Goal: Task Accomplishment & Management: Manage account settings

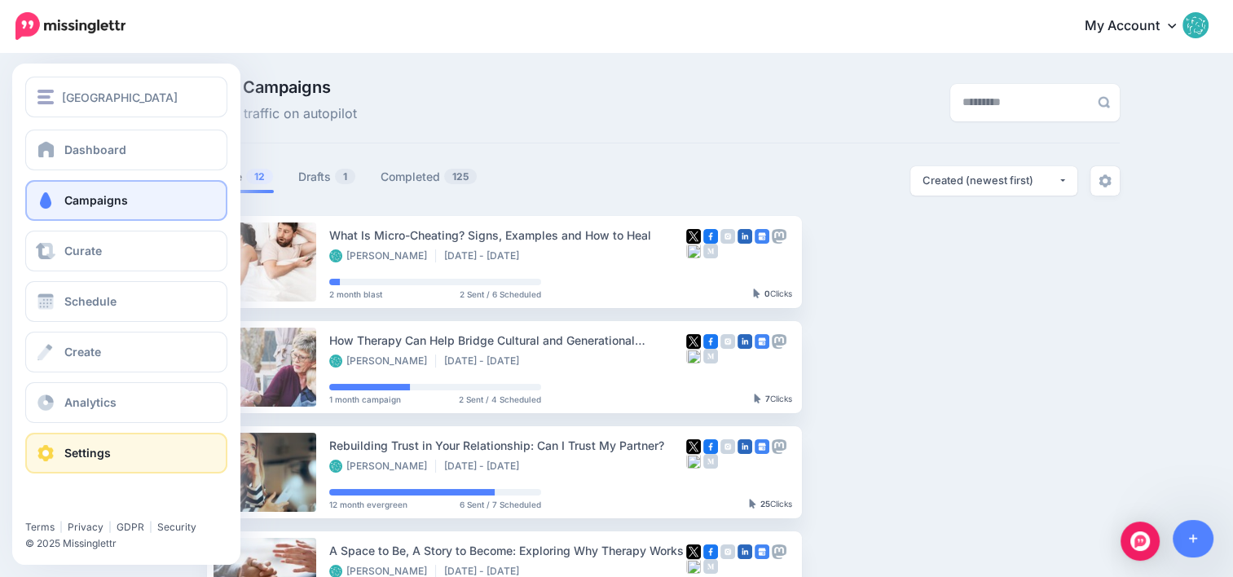
click at [88, 447] on span "Settings" at bounding box center [87, 453] width 46 height 14
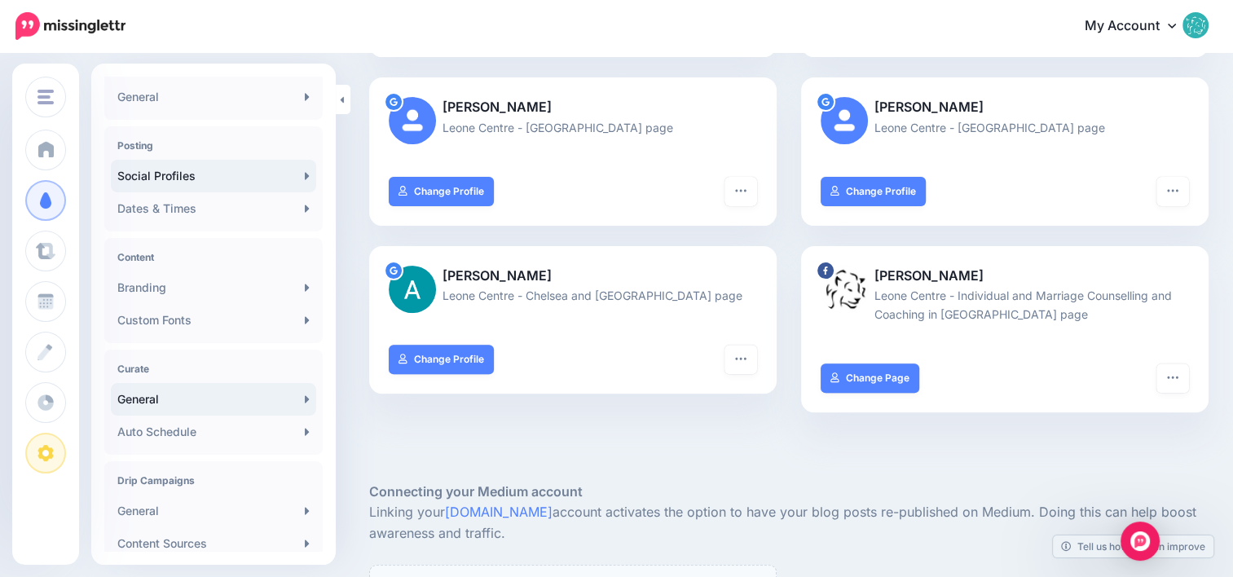
scroll to position [319, 0]
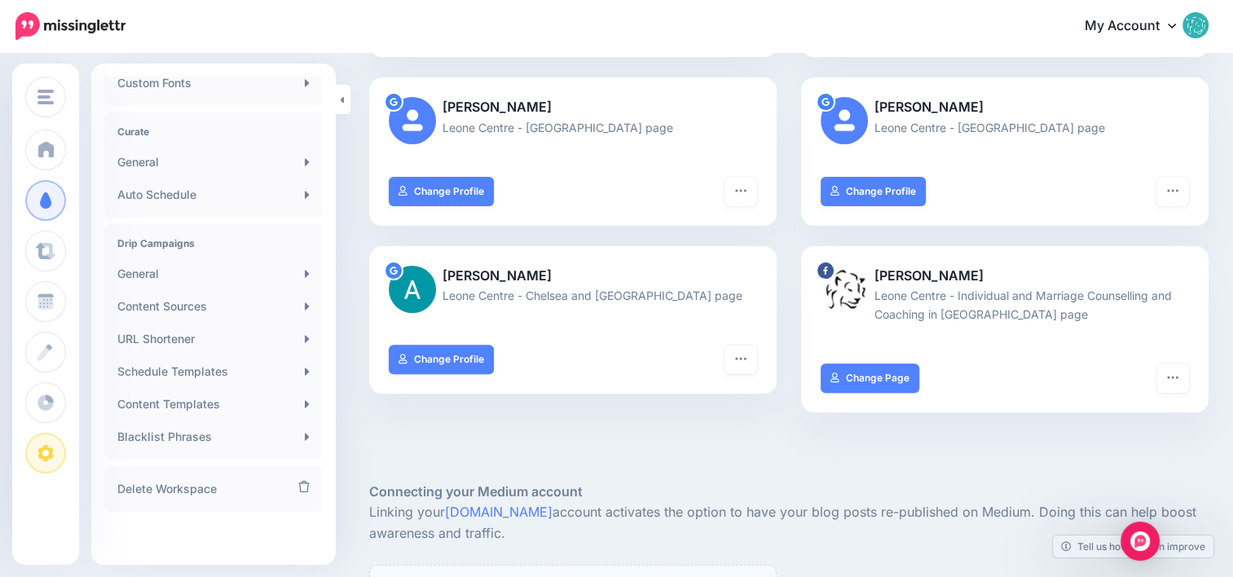
click at [1181, 33] on link "My Account" at bounding box center [1138, 27] width 140 height 40
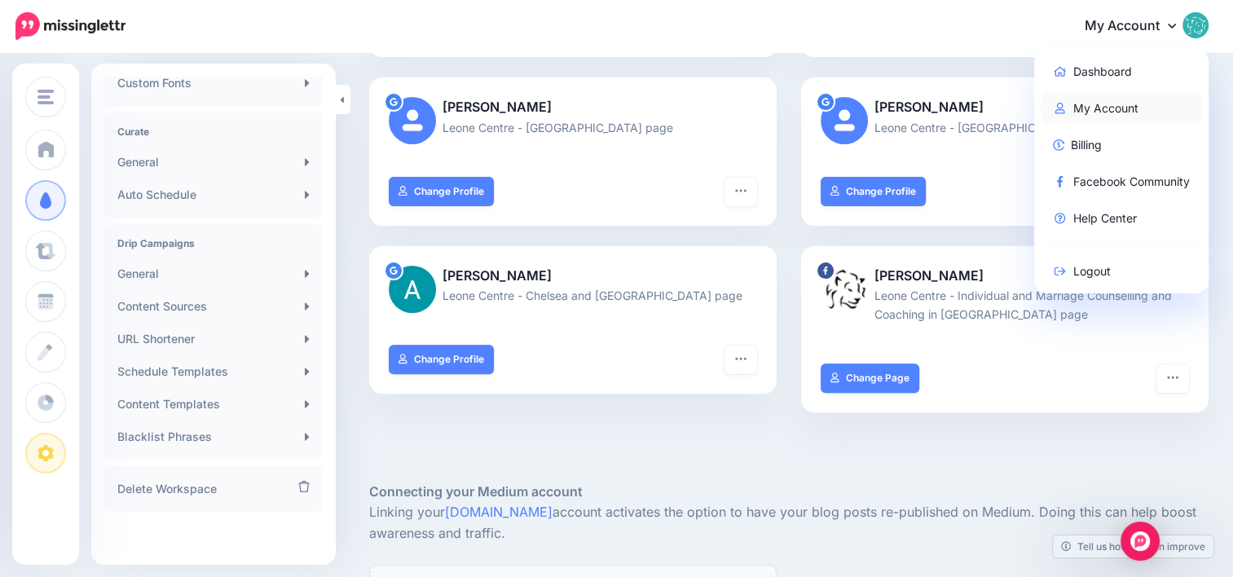
click at [1141, 111] on link "My Account" at bounding box center [1122, 108] width 162 height 32
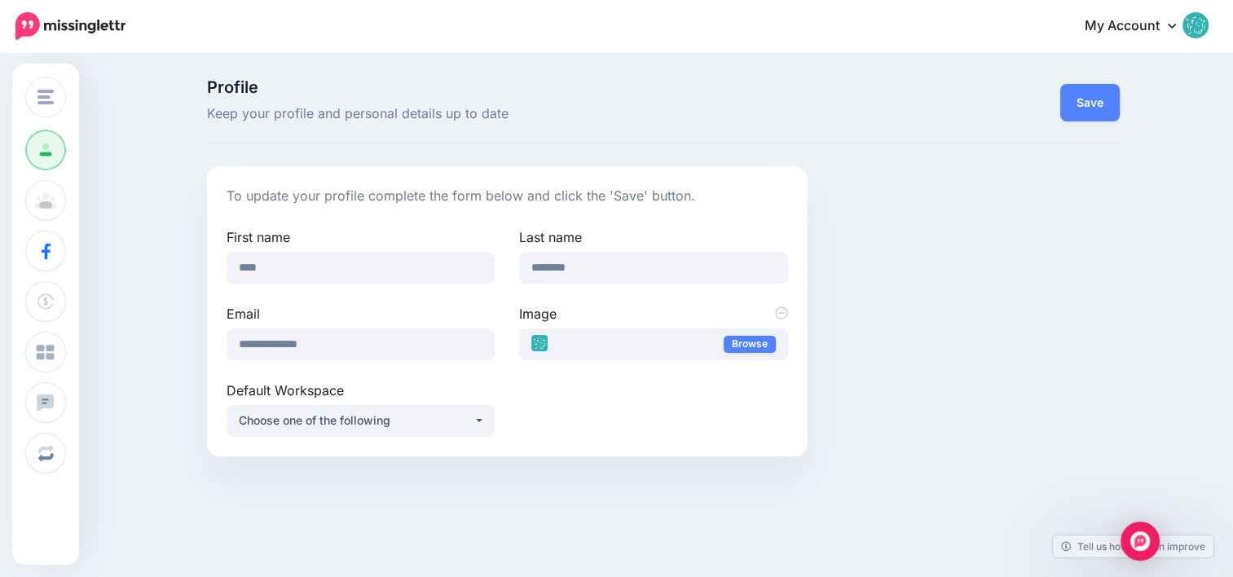
click at [1176, 29] on icon at bounding box center [1172, 25] width 8 height 13
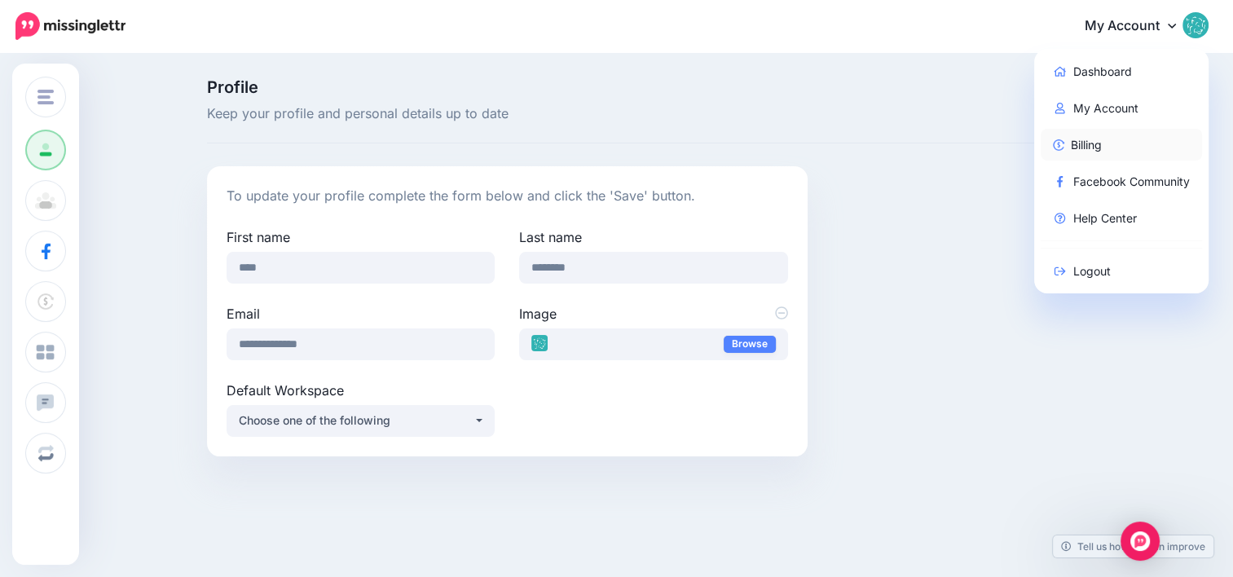
click at [1108, 143] on link "Billing" at bounding box center [1122, 145] width 162 height 32
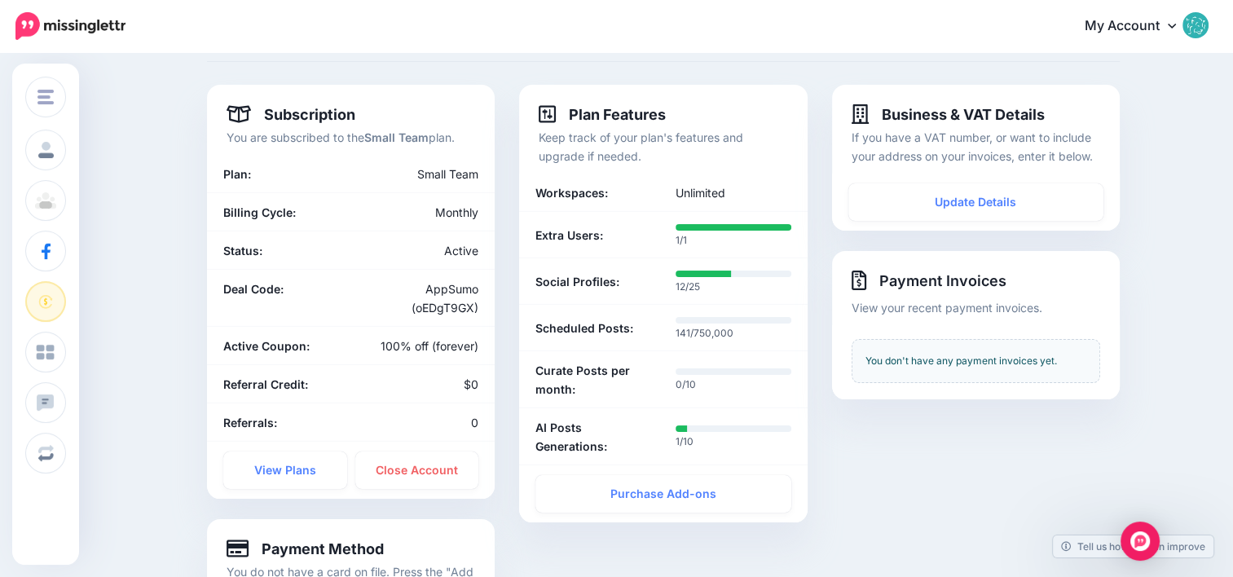
scroll to position [108, 0]
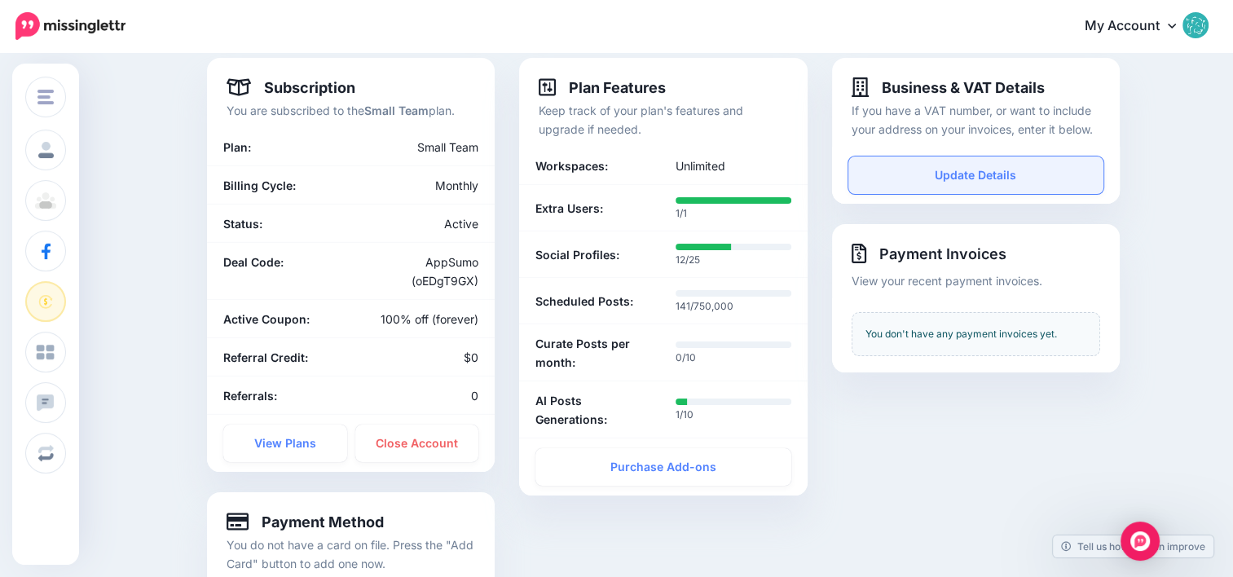
click at [1008, 178] on link "Update Details" at bounding box center [975, 174] width 255 height 37
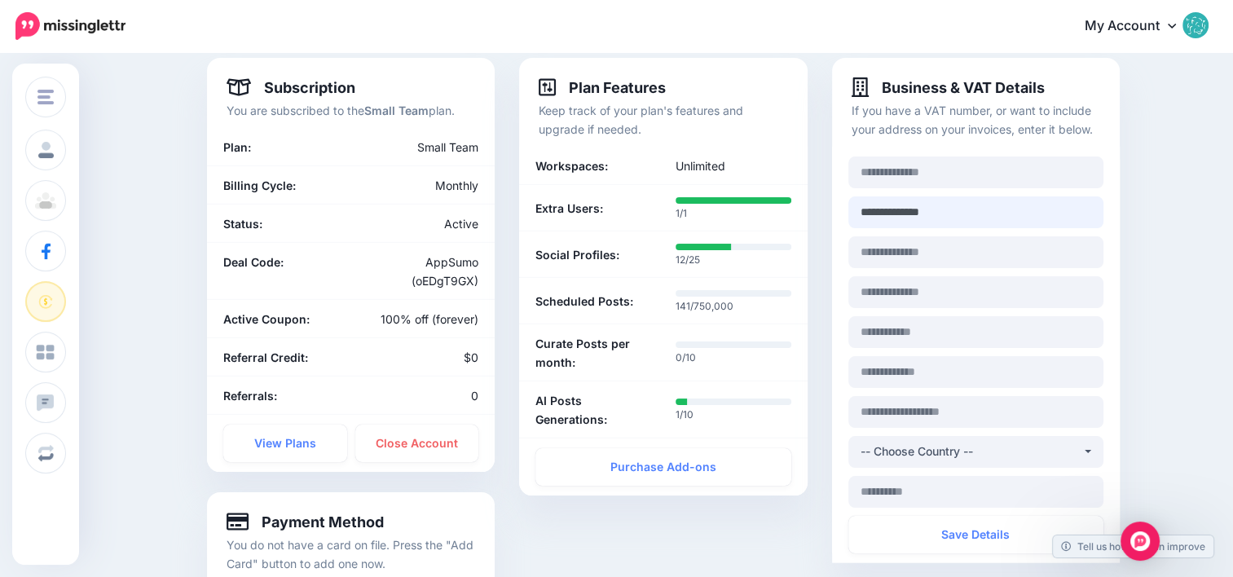
click at [977, 213] on input "**********" at bounding box center [975, 212] width 255 height 32
click at [1125, 165] on div "**********" at bounding box center [976, 405] width 312 height 694
click at [1177, 28] on link "My Account" at bounding box center [1138, 27] width 140 height 40
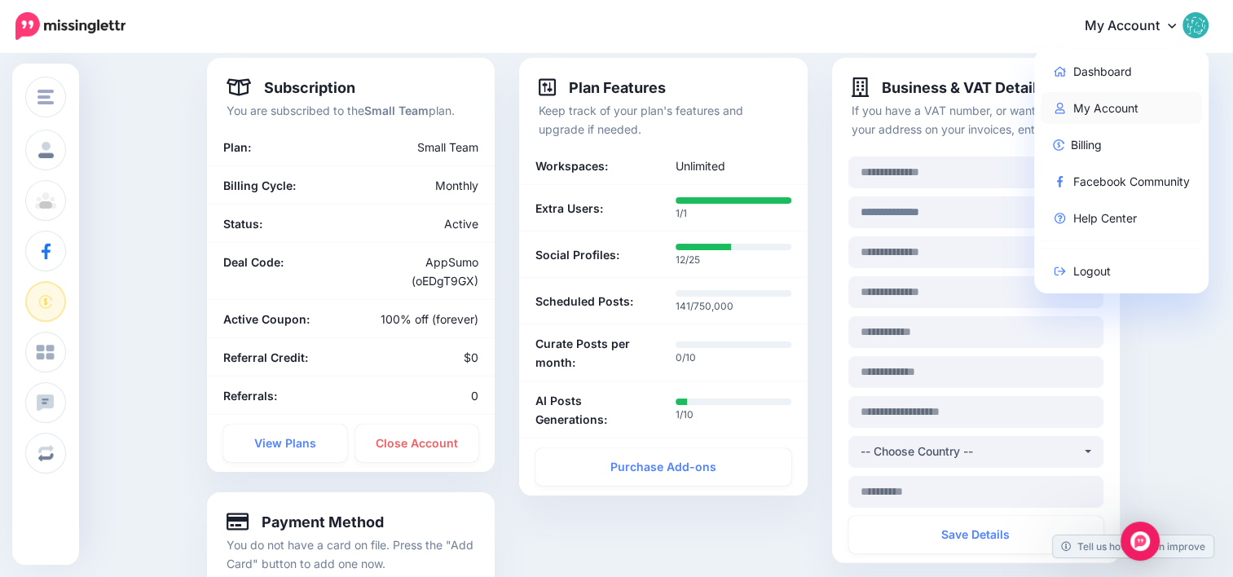
click at [1127, 110] on link "My Account" at bounding box center [1122, 108] width 162 height 32
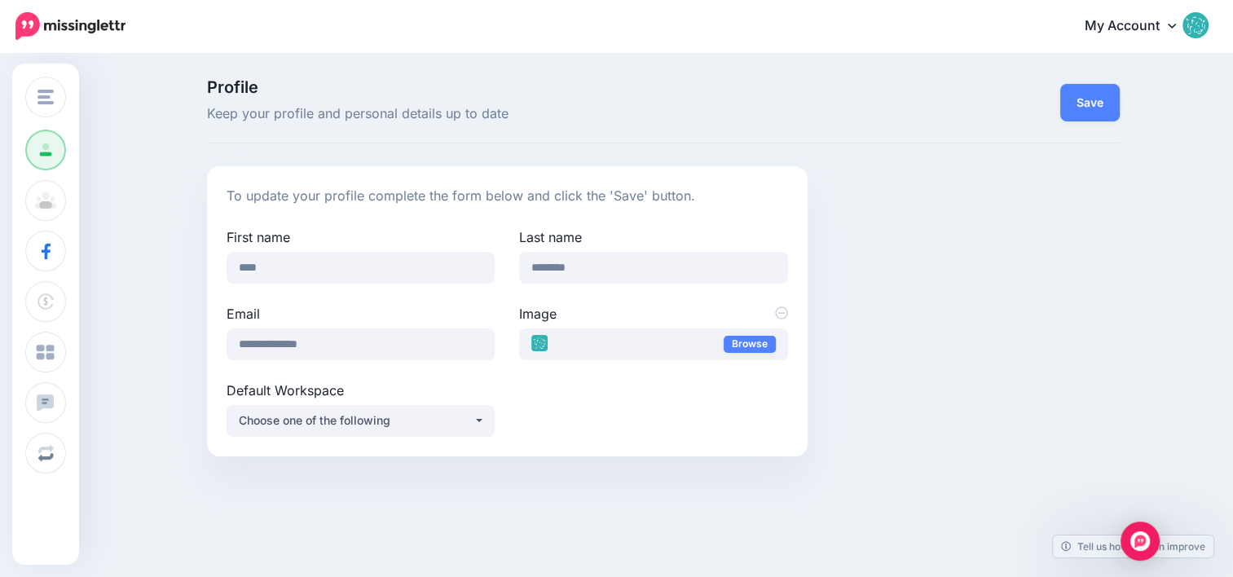
click at [1176, 28] on icon at bounding box center [1172, 25] width 8 height 13
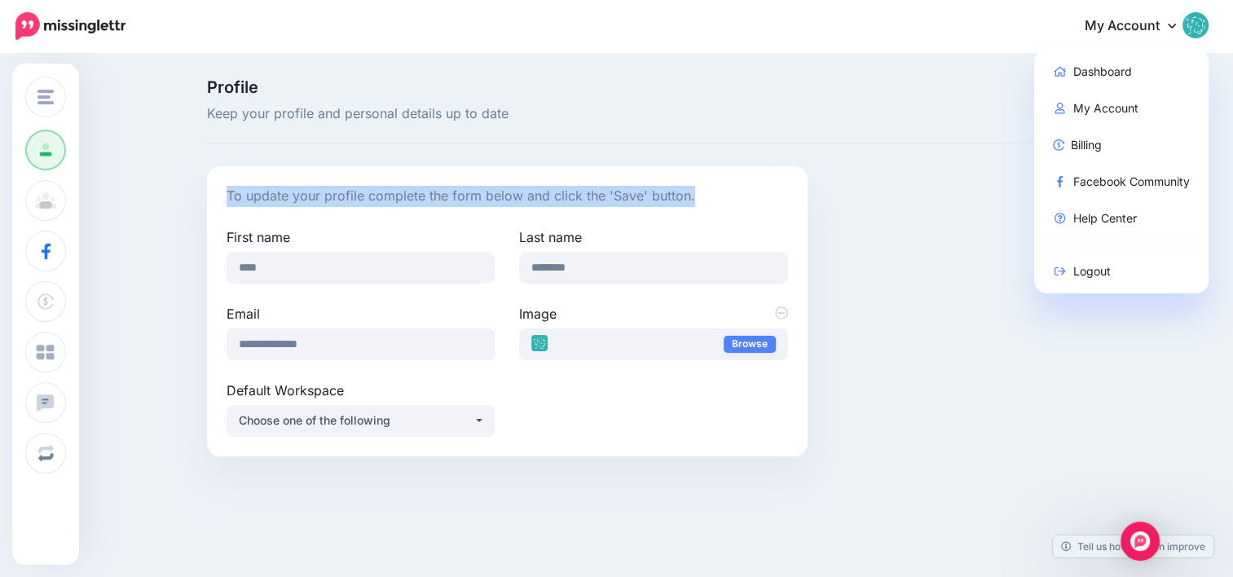
drag, startPoint x: 1030, startPoint y: 120, endPoint x: 1007, endPoint y: 163, distance: 48.8
click at [1007, 163] on div "Profile Keep your profile and personal details up to date Save To update your p…" at bounding box center [663, 267] width 937 height 377
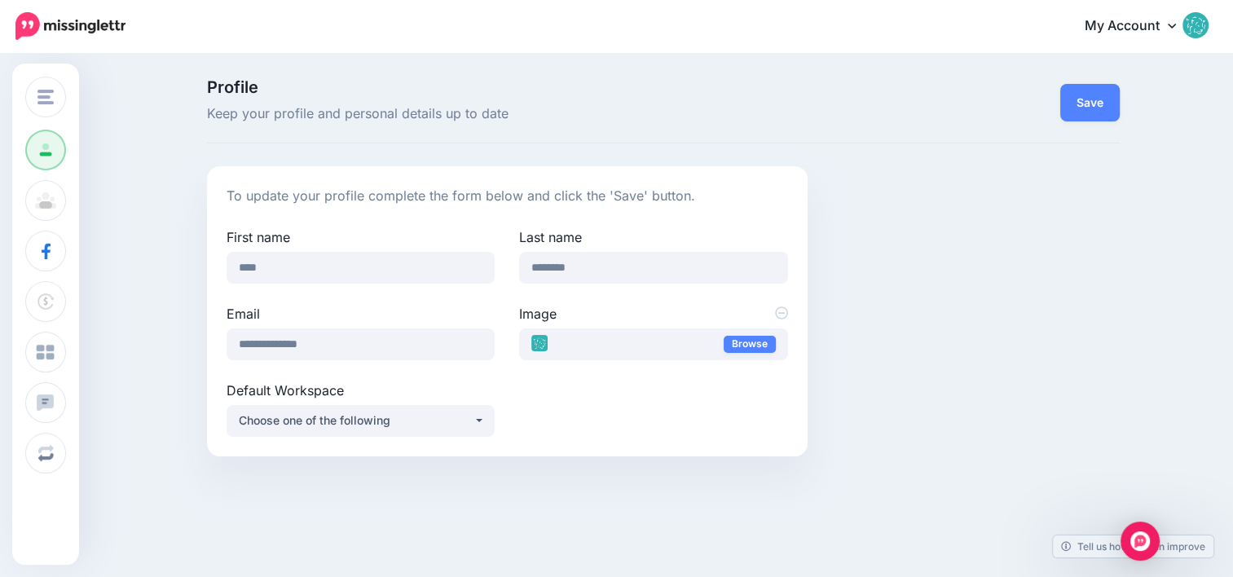
drag, startPoint x: 1007, startPoint y: 163, endPoint x: 1186, endPoint y: 113, distance: 185.3
click at [1184, 113] on div "Profile Keep your profile and personal details up to date Save To update your p…" at bounding box center [616, 274] width 1233 height 438
click at [1176, 30] on icon at bounding box center [1172, 25] width 8 height 13
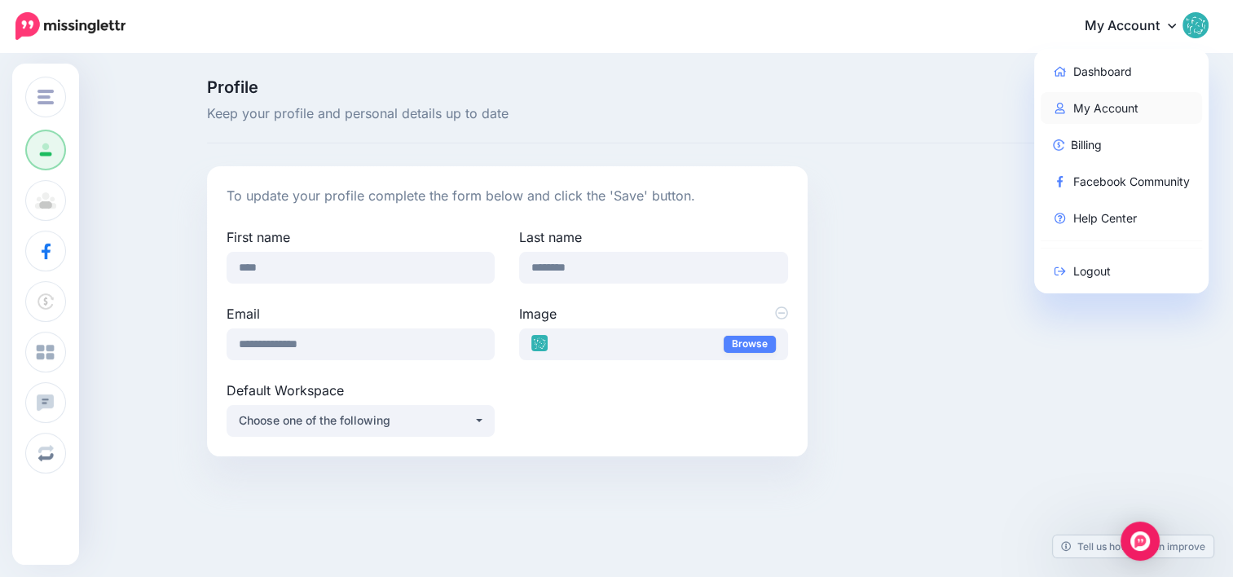
click at [1138, 109] on link "My Account" at bounding box center [1122, 108] width 162 height 32
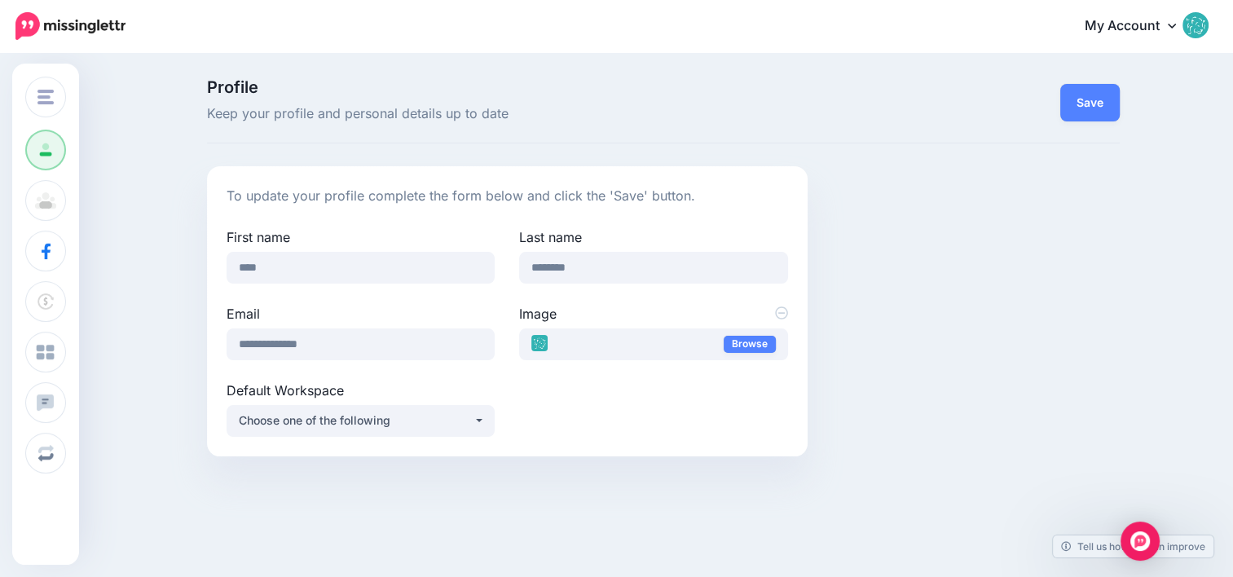
click at [1209, 26] on img at bounding box center [1195, 25] width 26 height 26
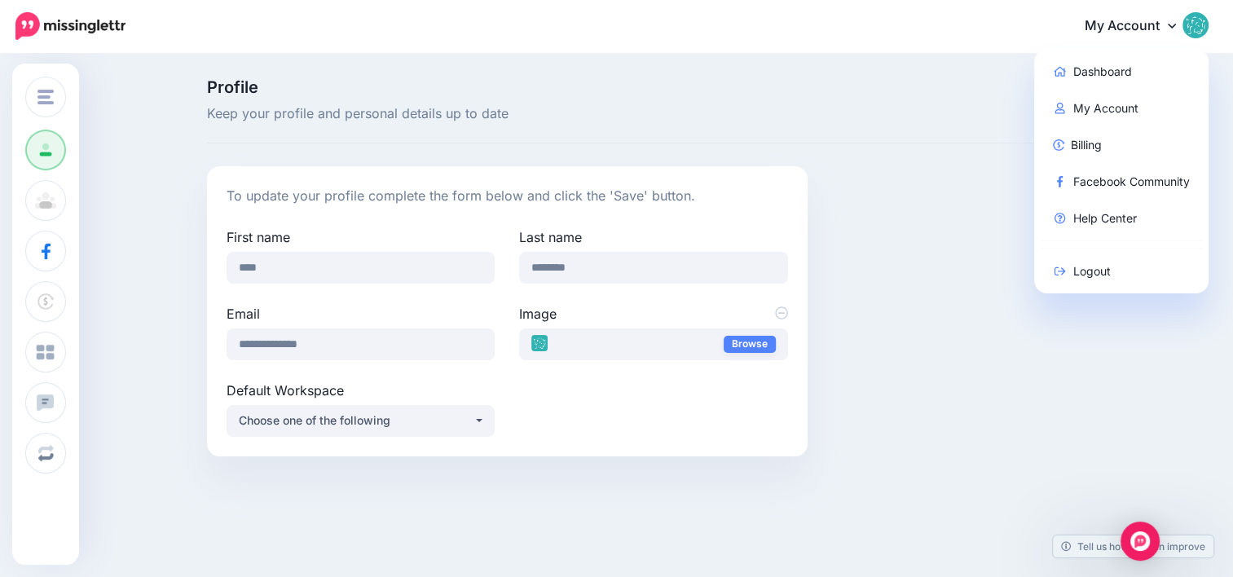
click at [978, 160] on div "Profile Keep your profile and personal details up to date Save To update your p…" at bounding box center [663, 267] width 937 height 377
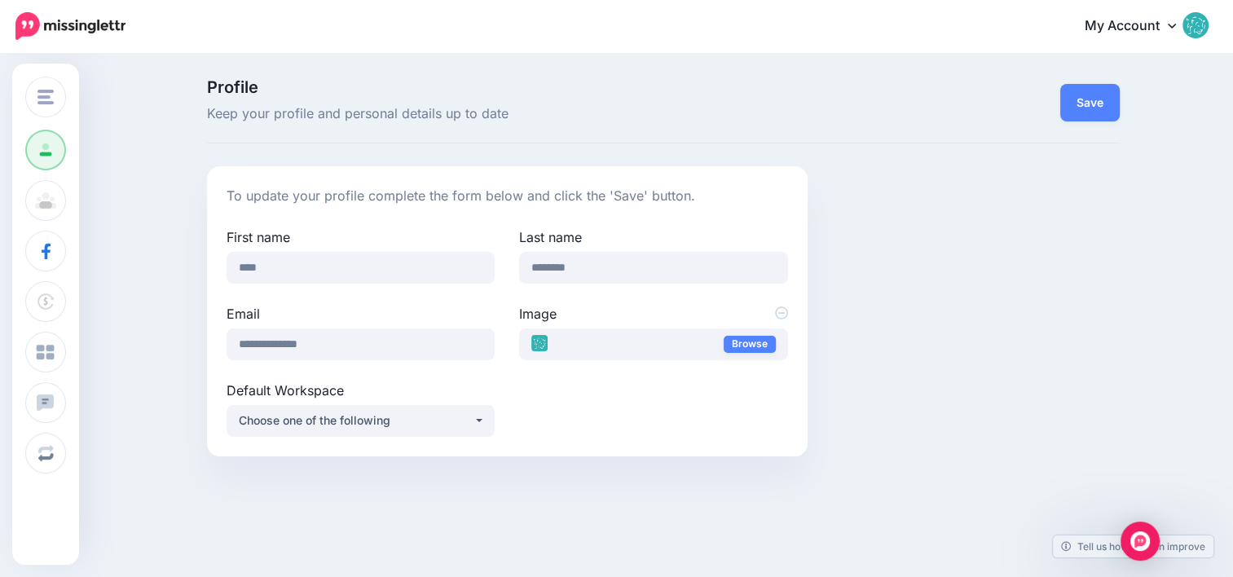
click at [1175, 23] on link "My Account" at bounding box center [1138, 27] width 140 height 40
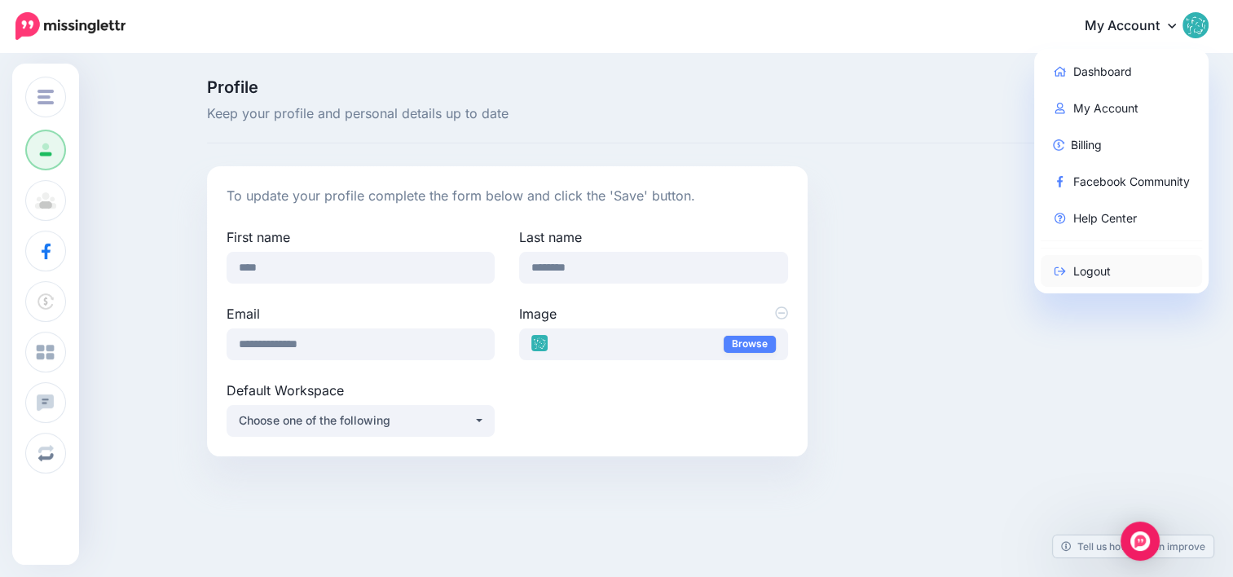
click at [1120, 271] on link "Logout" at bounding box center [1122, 271] width 162 height 32
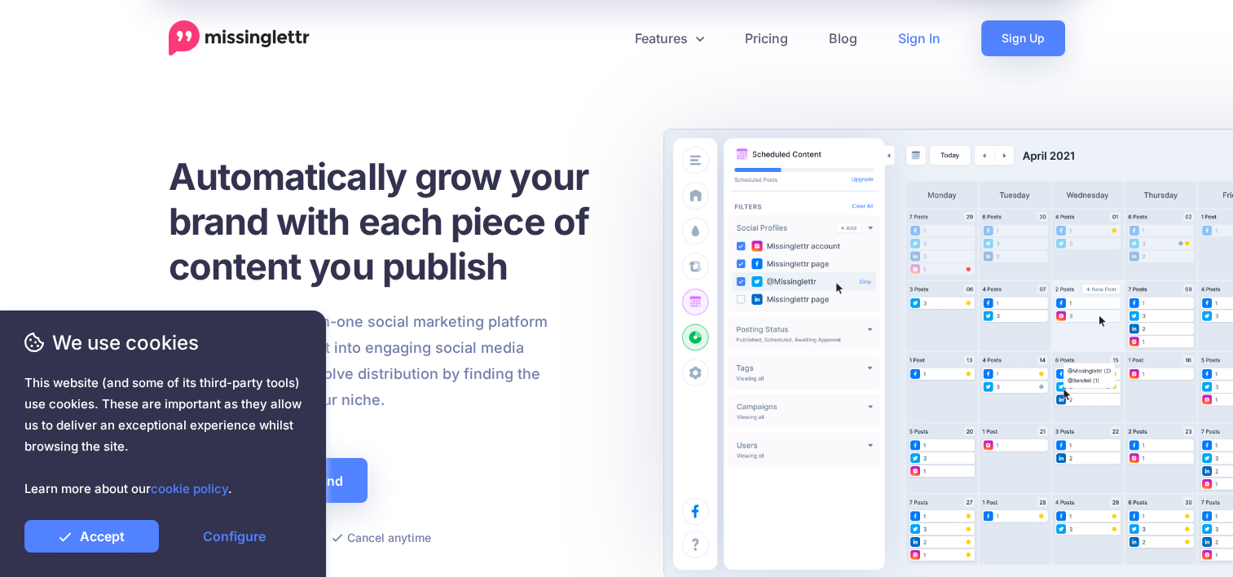
click at [915, 47] on link "Sign In" at bounding box center [919, 38] width 83 height 36
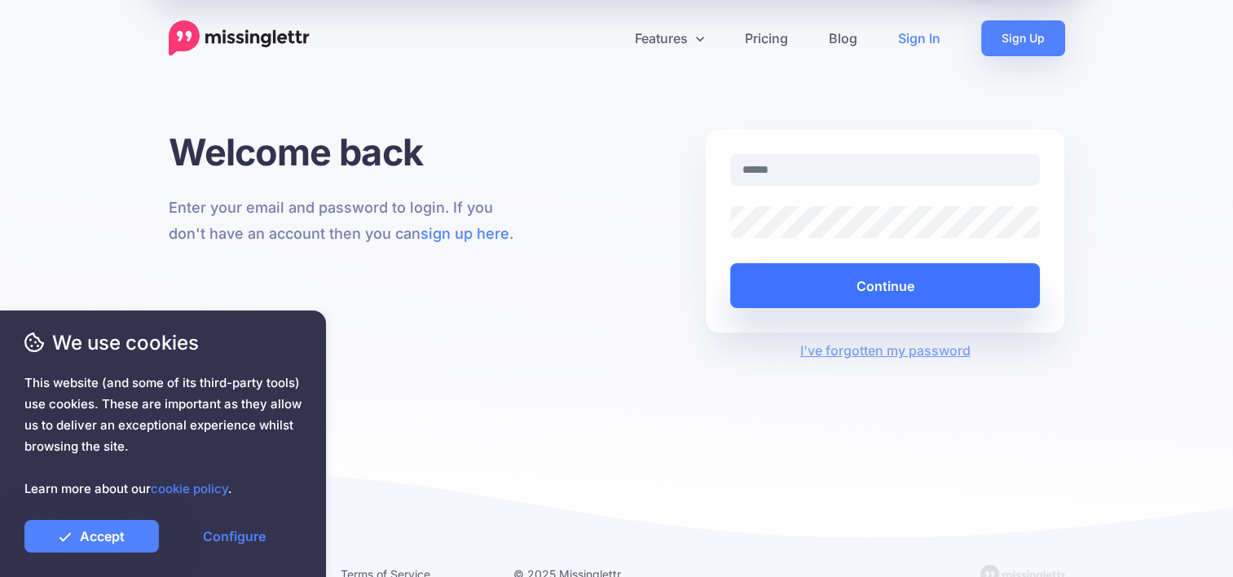
type input "**********"
click at [842, 284] on button "Continue" at bounding box center [885, 285] width 310 height 45
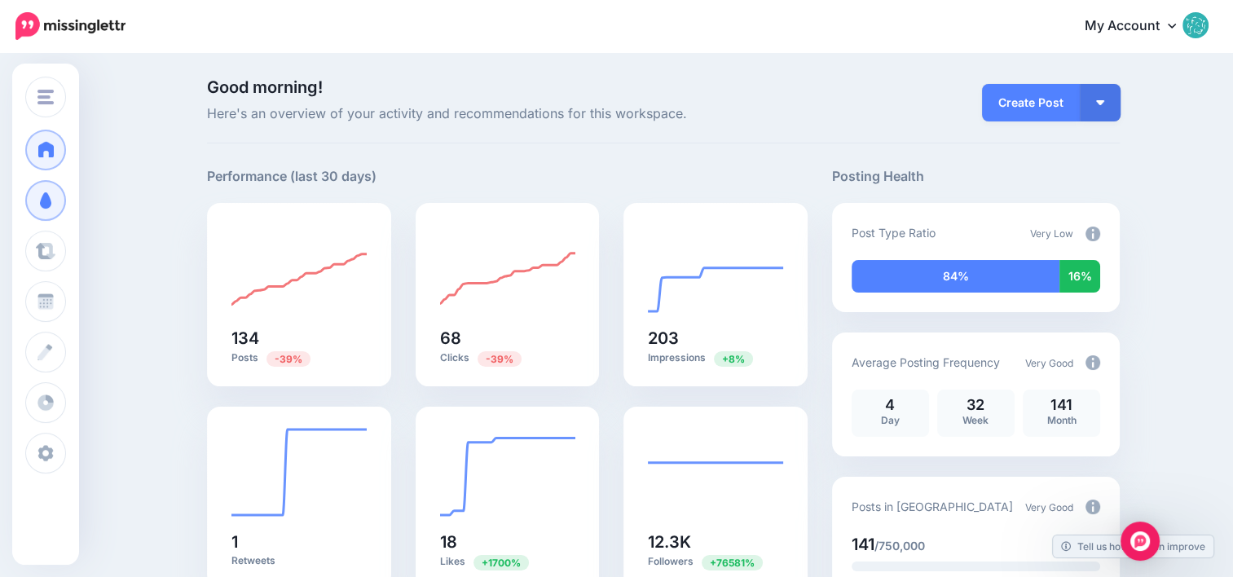
click at [1176, 23] on icon at bounding box center [1172, 25] width 8 height 13
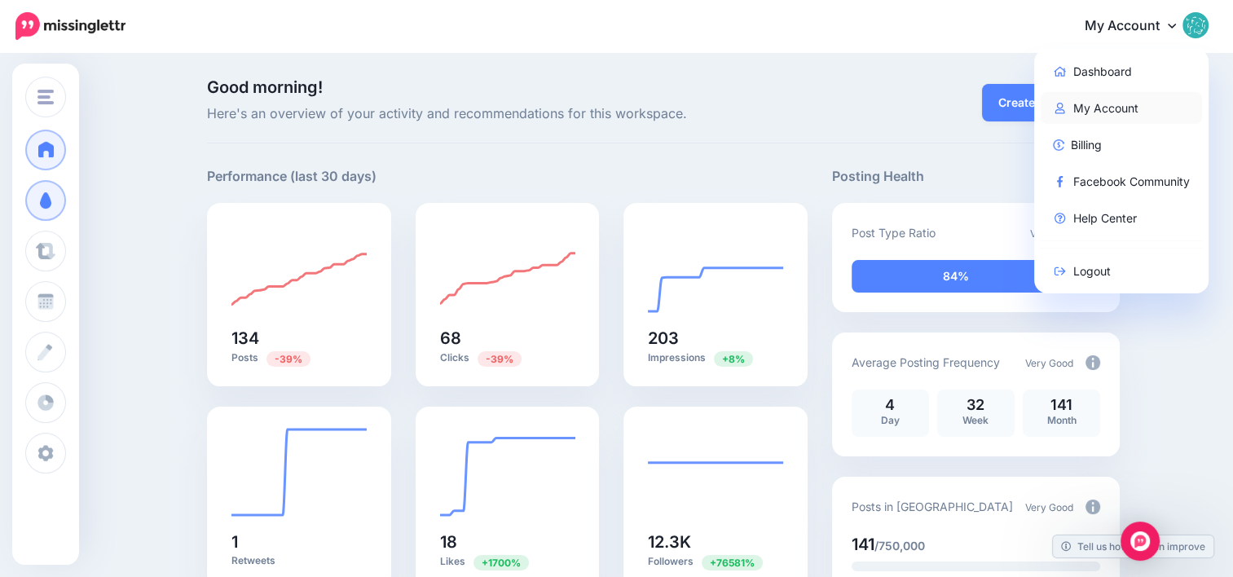
click at [1115, 107] on link "My Account" at bounding box center [1122, 108] width 162 height 32
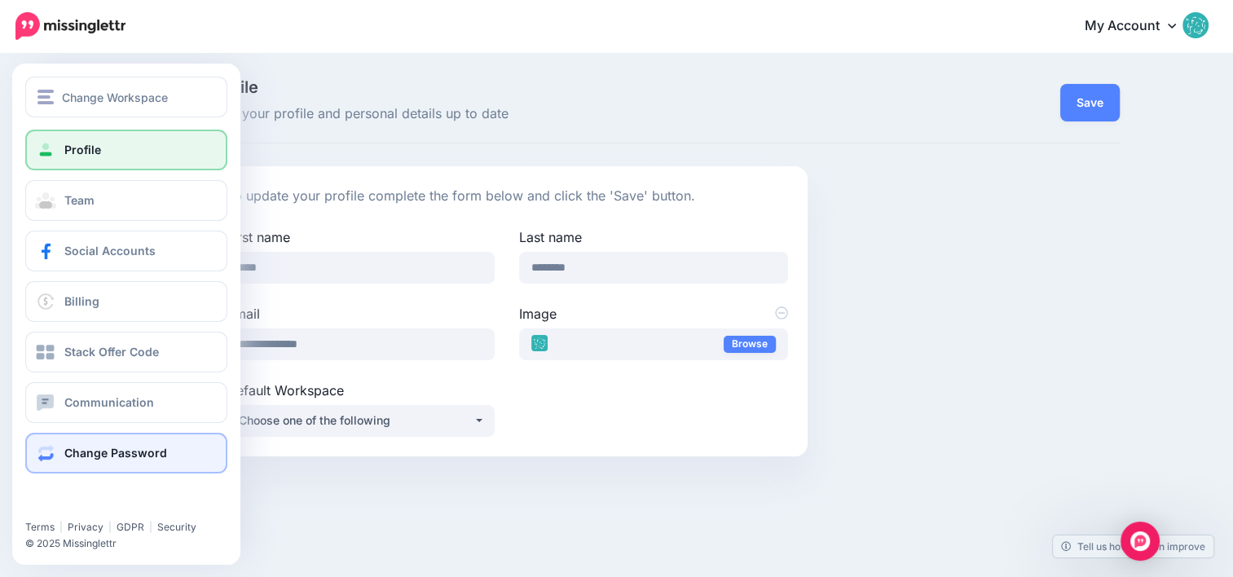
click at [87, 458] on span "Change Password" at bounding box center [115, 453] width 103 height 14
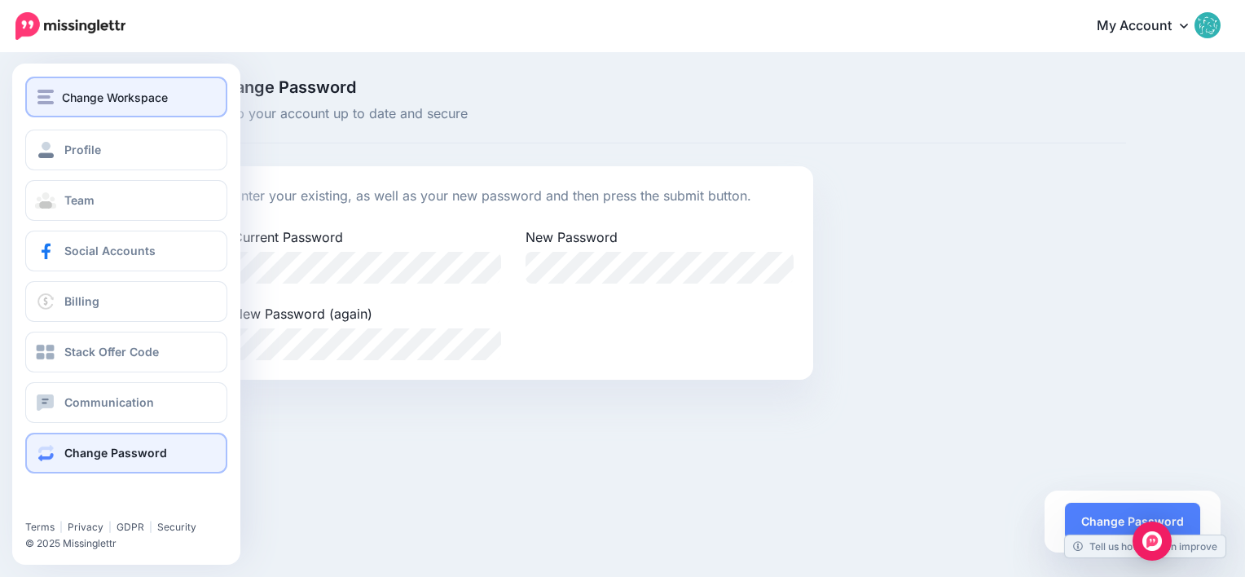
click at [94, 103] on span "Change Workspace" at bounding box center [115, 97] width 106 height 19
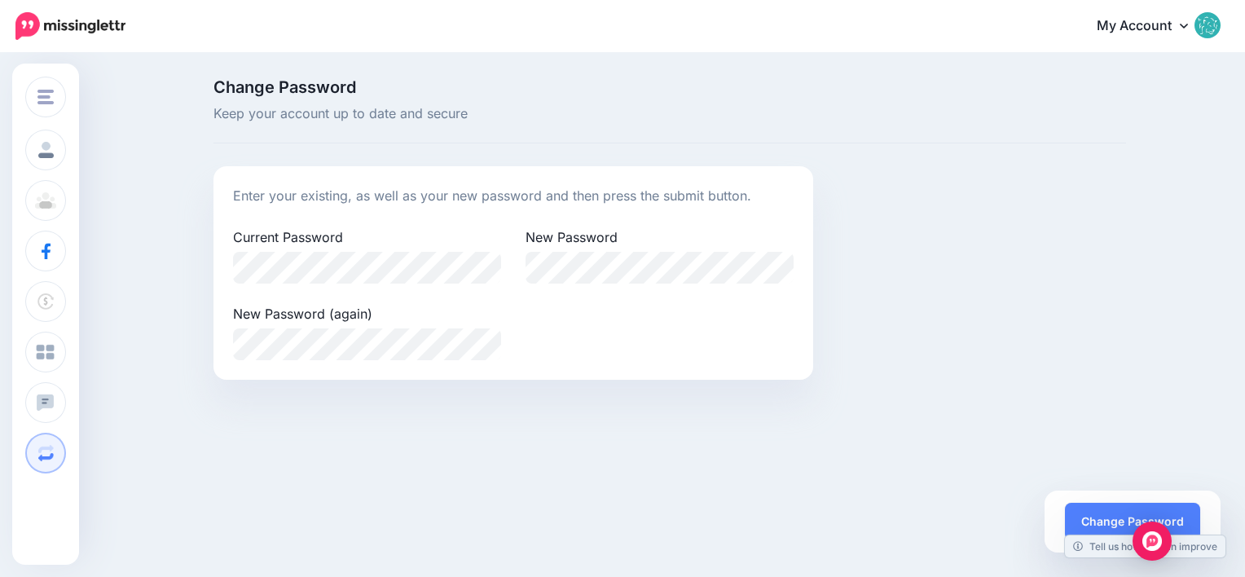
click at [630, 71] on div "Change Password Keep your account up to date and secure Enter your existing, as…" at bounding box center [622, 236] width 1245 height 362
click at [1160, 29] on link "My Account" at bounding box center [1151, 27] width 140 height 40
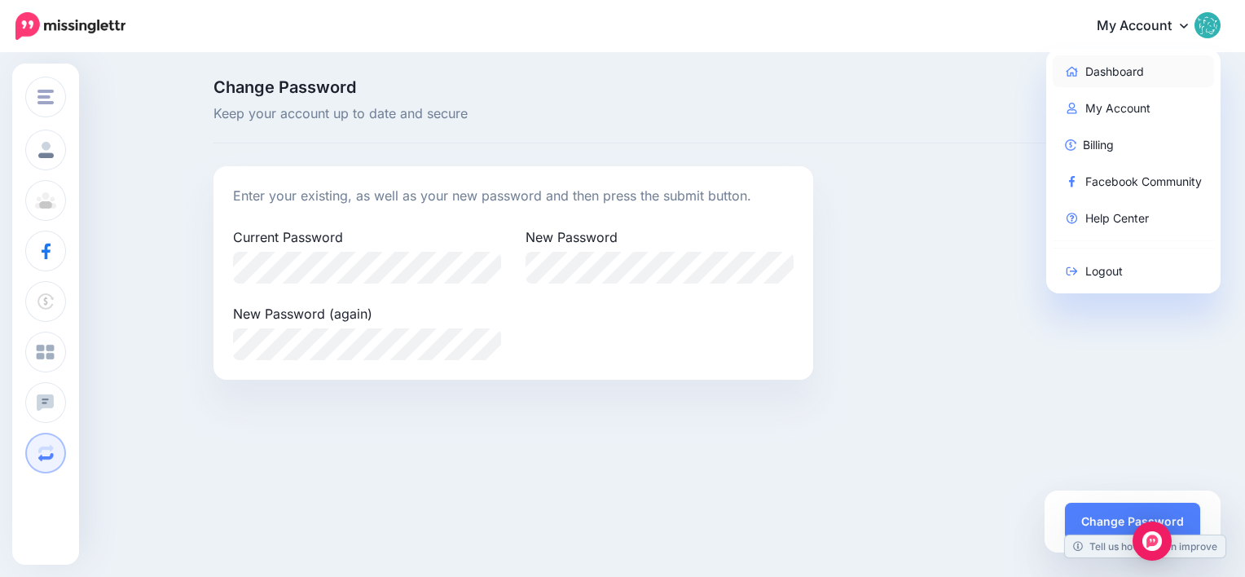
click at [1131, 72] on link "Dashboard" at bounding box center [1134, 71] width 162 height 32
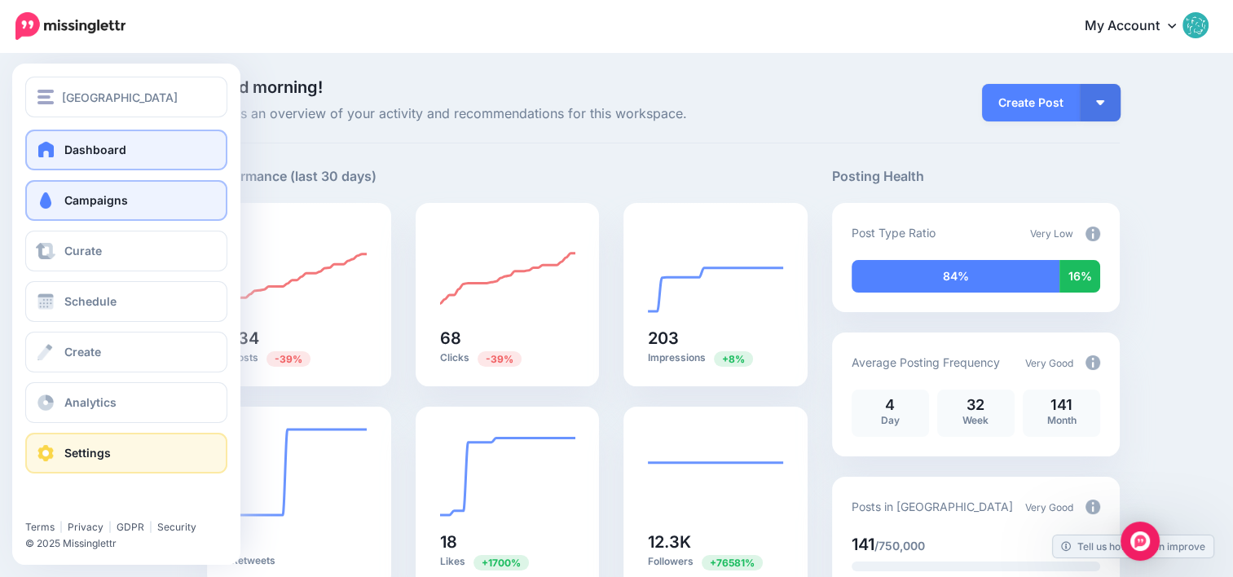
click at [77, 453] on span "Settings" at bounding box center [87, 453] width 46 height 14
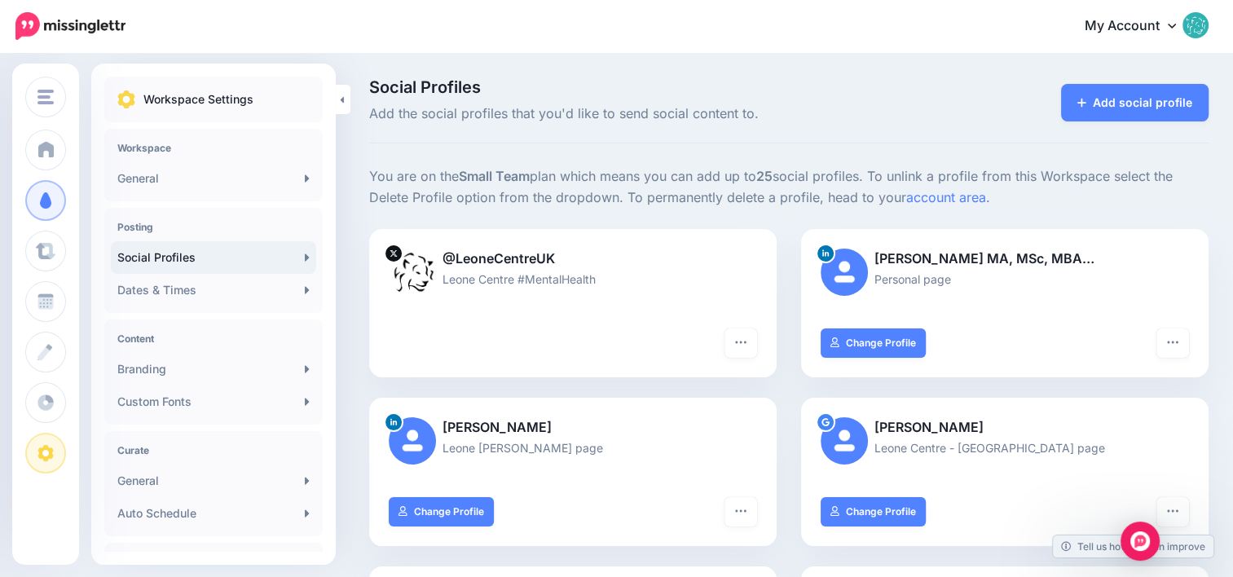
click at [1178, 26] on link "My Account" at bounding box center [1138, 27] width 140 height 40
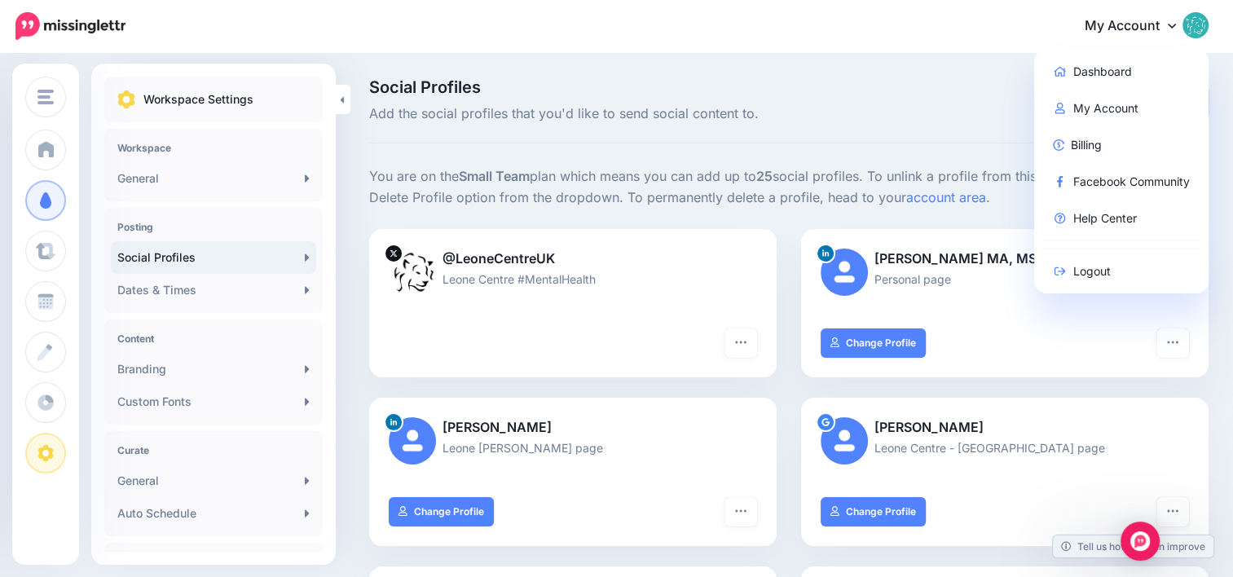
click at [955, 116] on div "Add social profile" at bounding box center [1077, 102] width 288 height 46
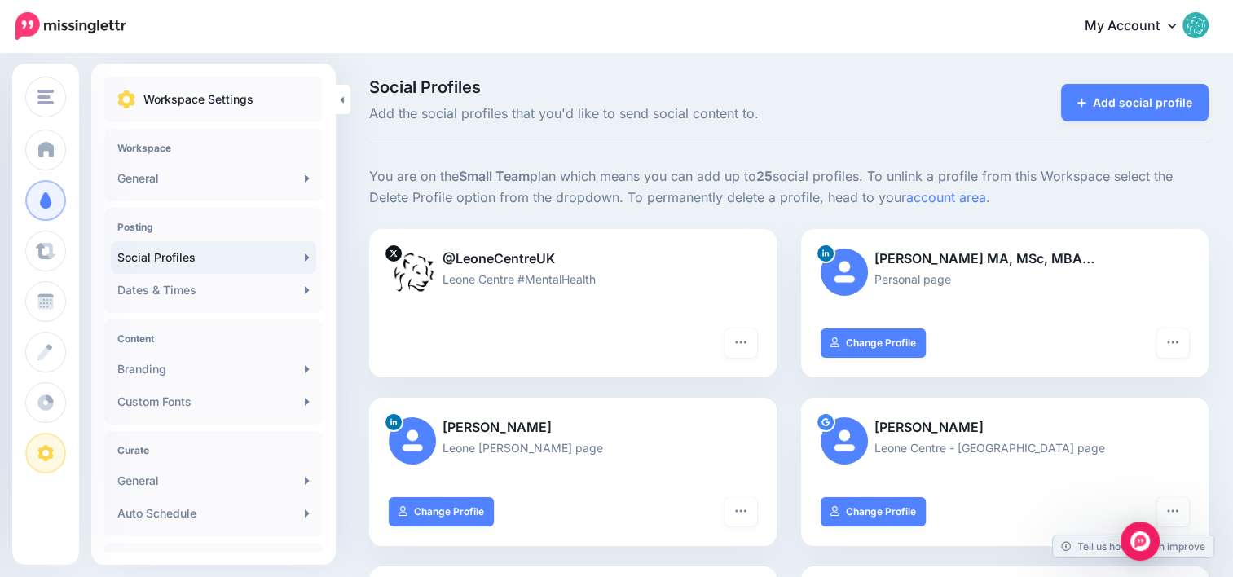
click at [1166, 19] on link "My Account" at bounding box center [1138, 27] width 140 height 40
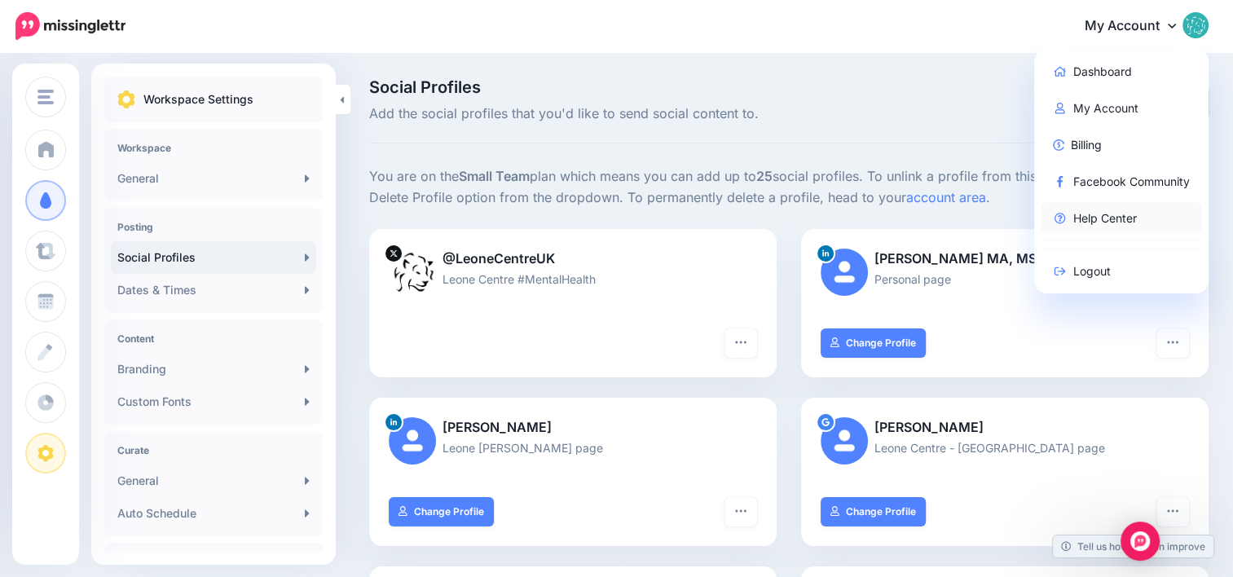
click at [1120, 226] on link "Help Center" at bounding box center [1122, 218] width 162 height 32
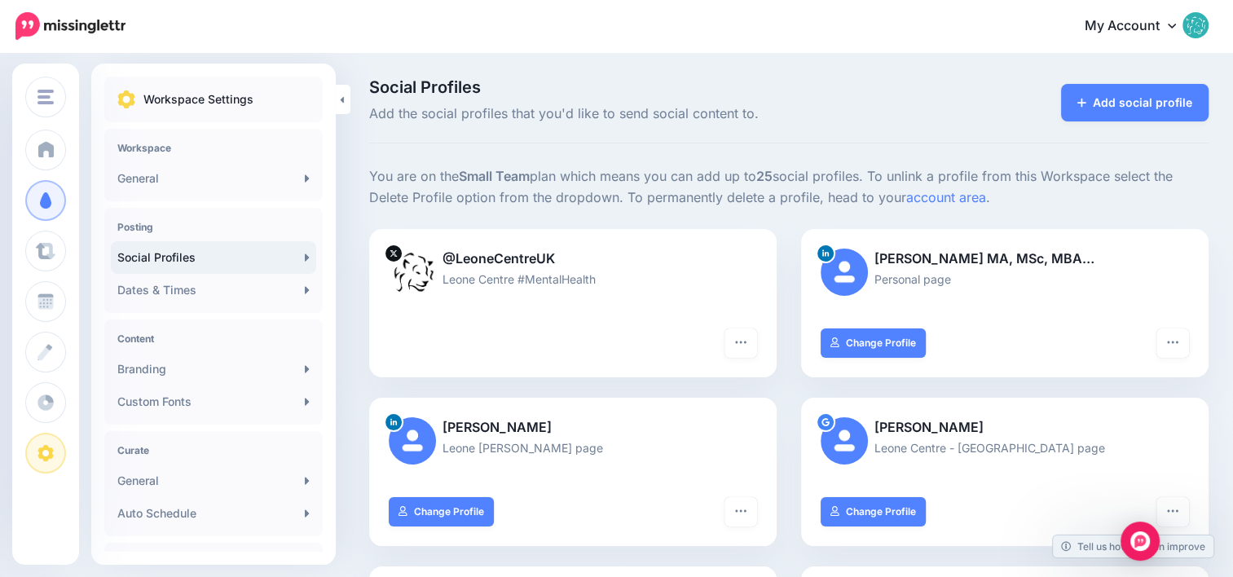
click at [1176, 29] on icon at bounding box center [1172, 25] width 8 height 13
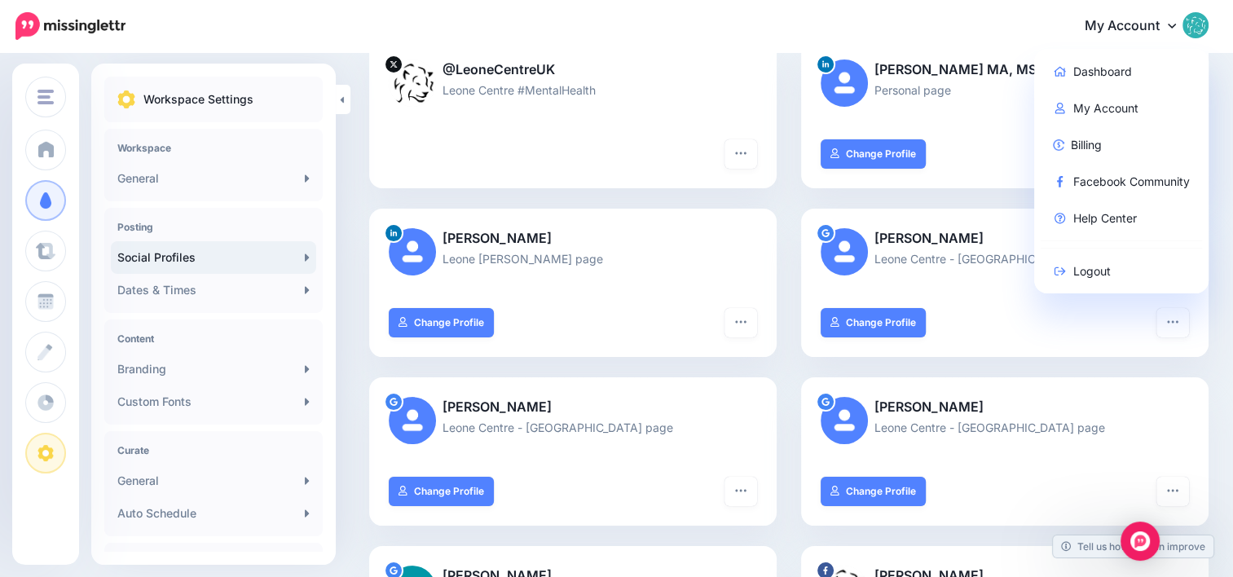
scroll to position [163, 0]
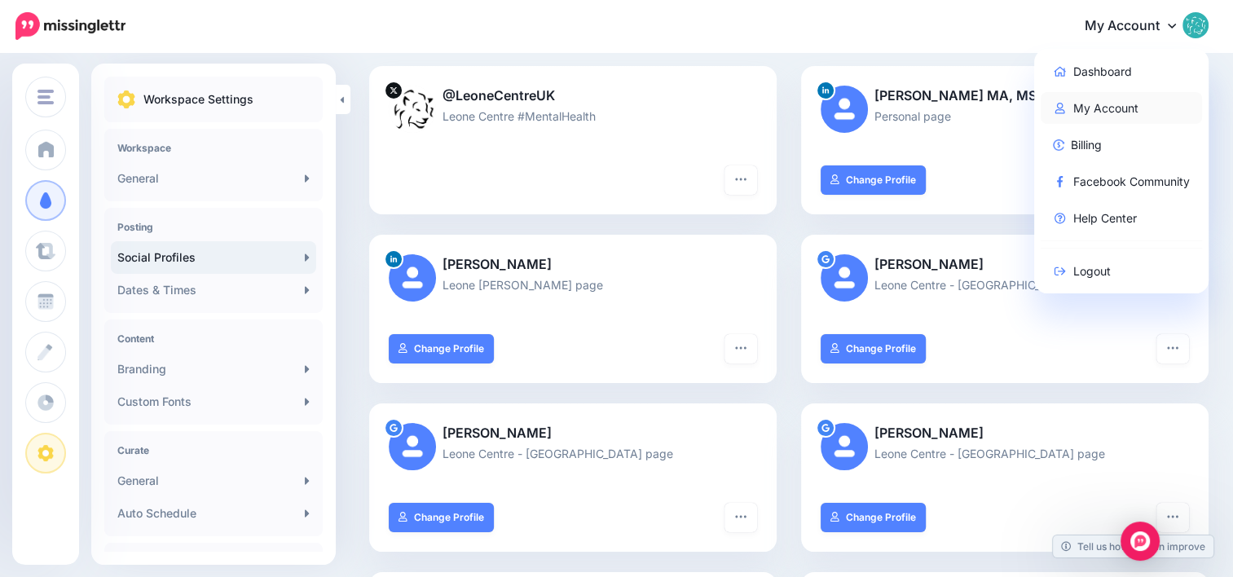
click at [1135, 111] on link "My Account" at bounding box center [1122, 108] width 162 height 32
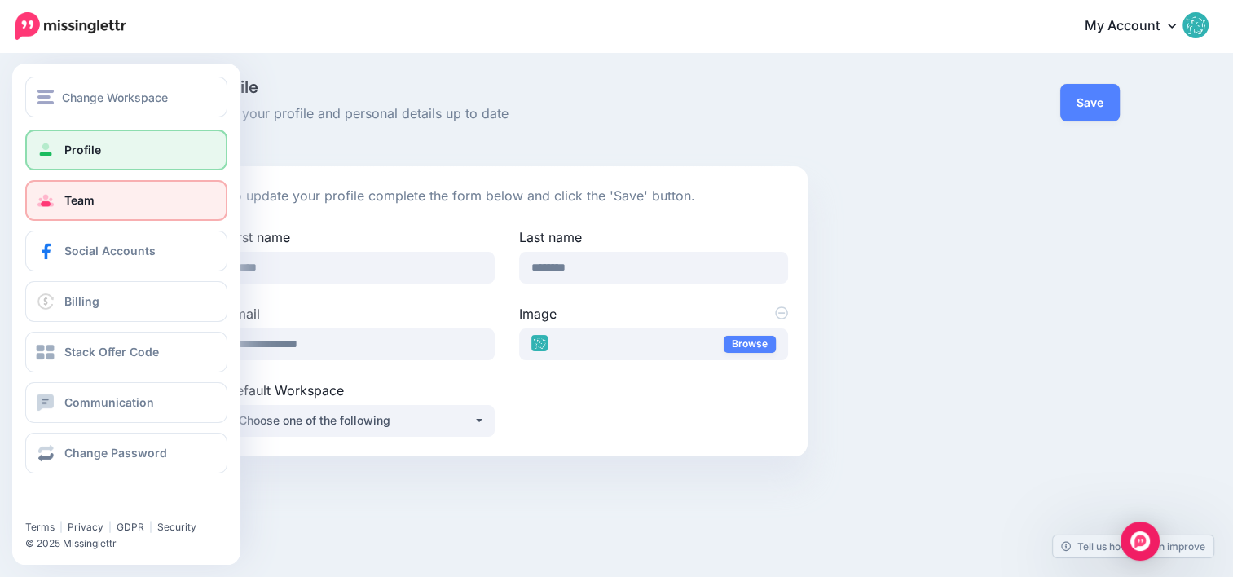
click at [90, 212] on link "Team" at bounding box center [126, 200] width 202 height 41
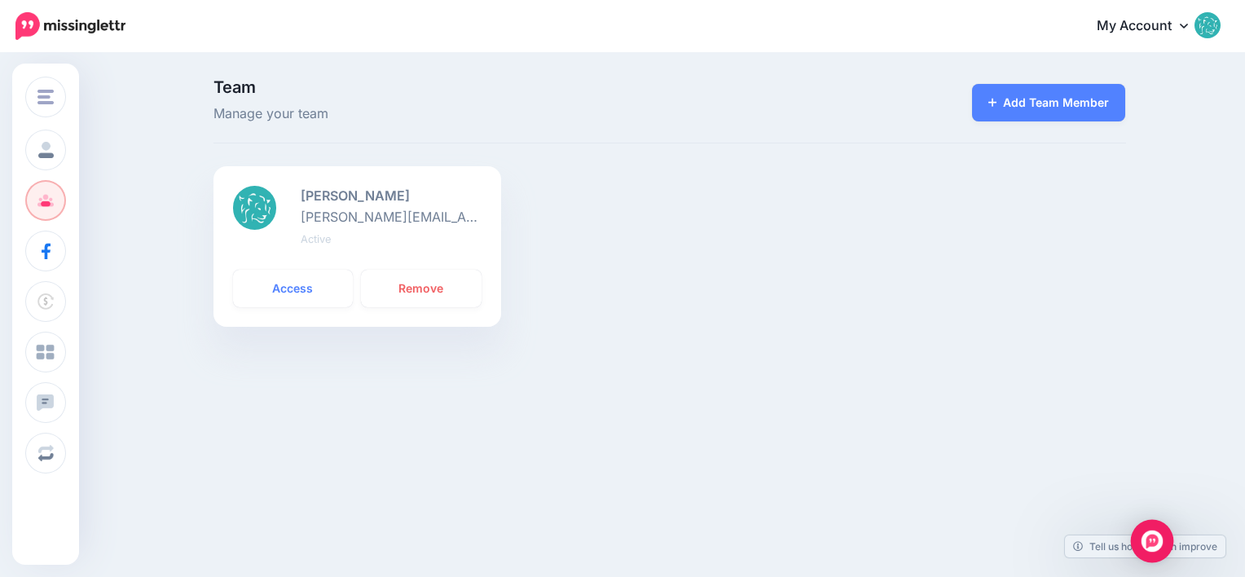
click at [1167, 544] on div "Open Intercom Messenger" at bounding box center [1152, 541] width 43 height 43
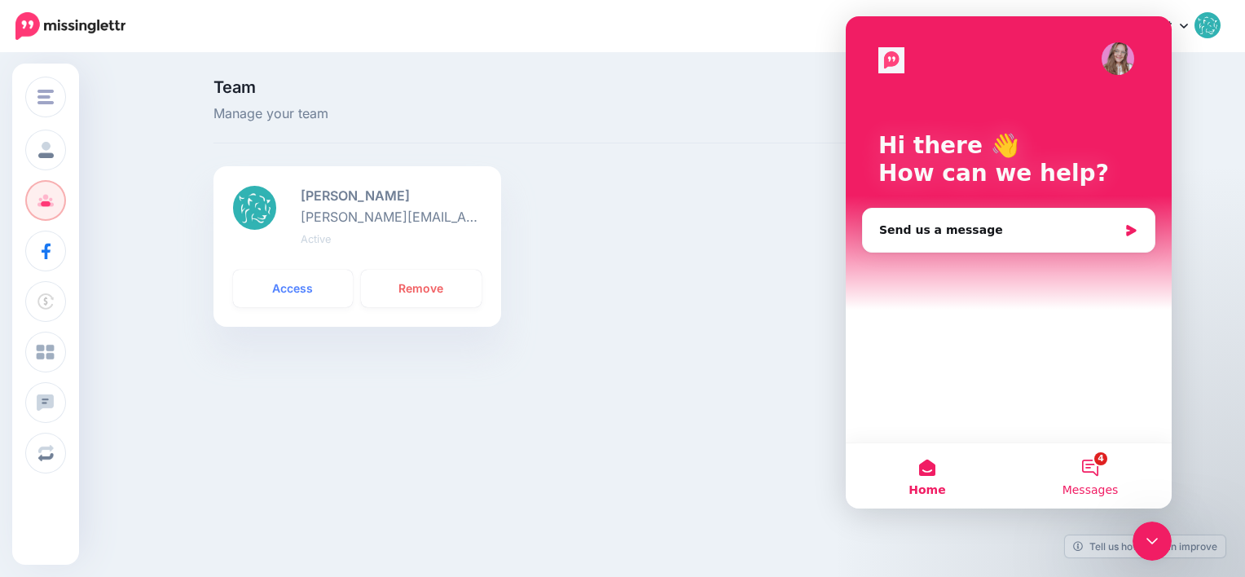
click at [1102, 465] on button "4 Messages" at bounding box center [1090, 475] width 163 height 65
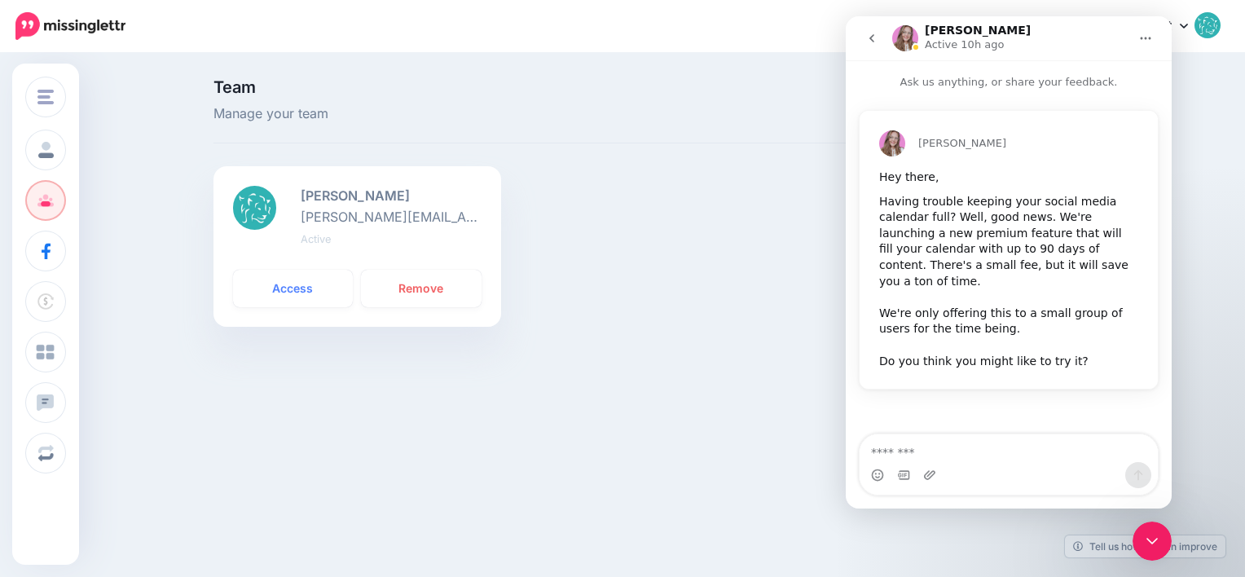
click at [715, 319] on div "Dean Cruddace dean@f.ound.uk Active Access Remove" at bounding box center [669, 256] width 937 height 180
click at [1157, 45] on button "Home" at bounding box center [1145, 38] width 31 height 31
click at [865, 39] on icon "go back" at bounding box center [871, 38] width 13 height 13
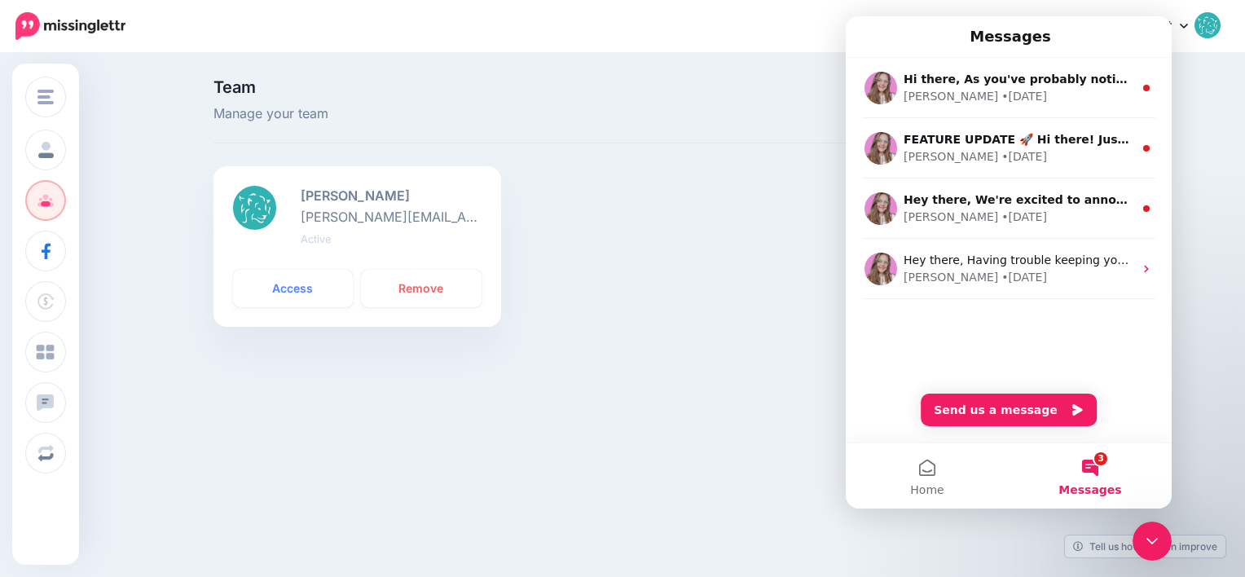
click at [512, 95] on span "Team" at bounding box center [514, 87] width 601 height 16
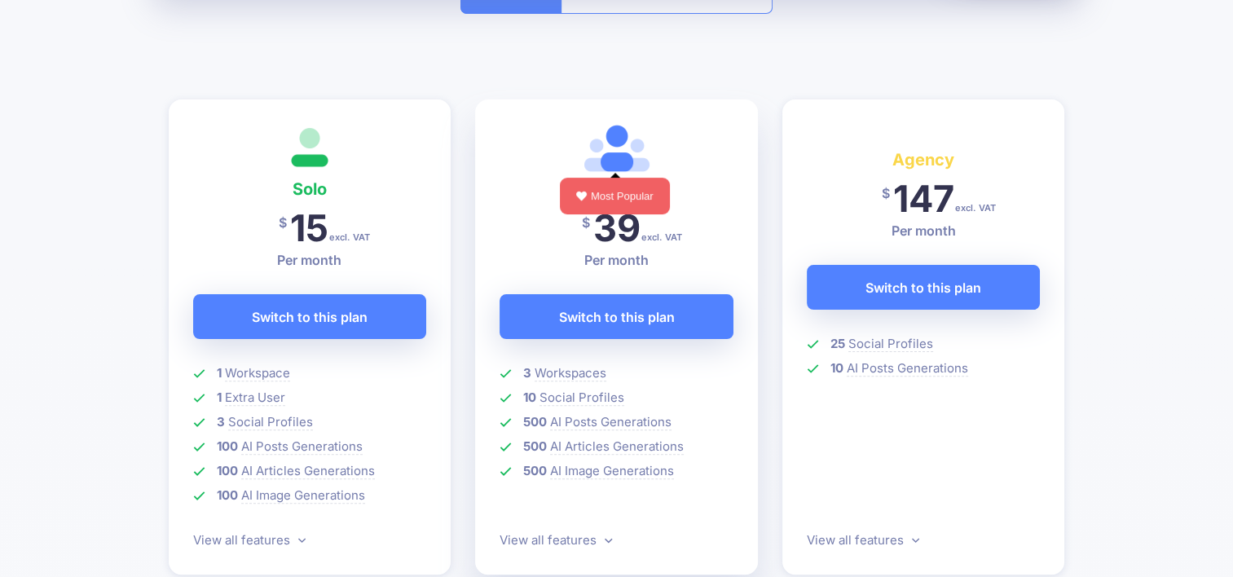
scroll to position [326, 0]
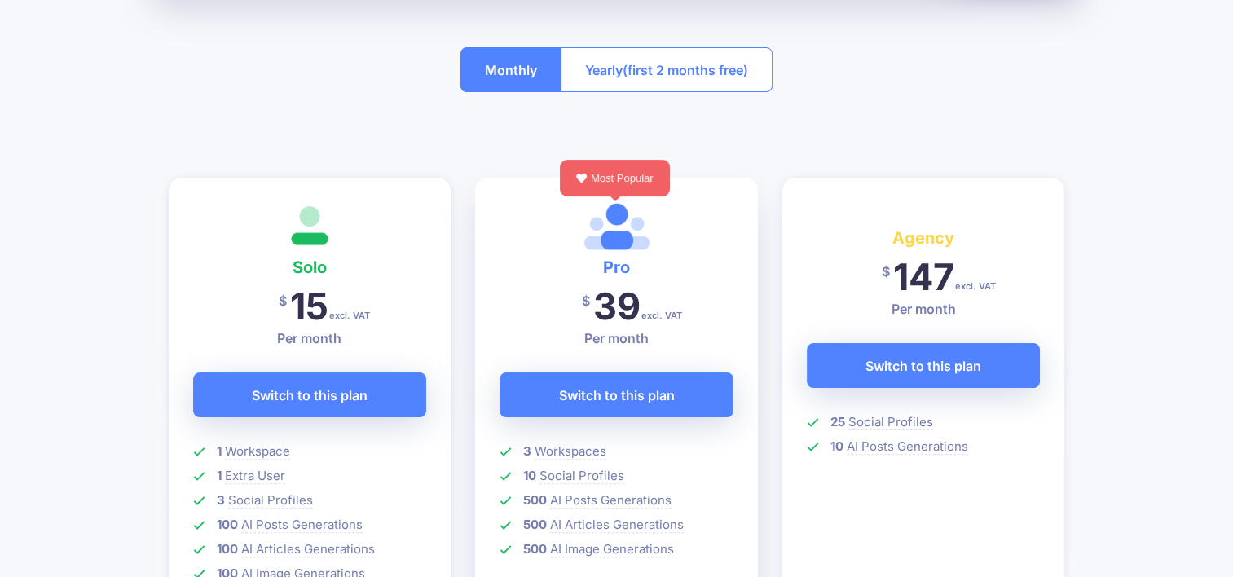
click at [629, 68] on span "(first 2 months free)" at bounding box center [685, 70] width 125 height 26
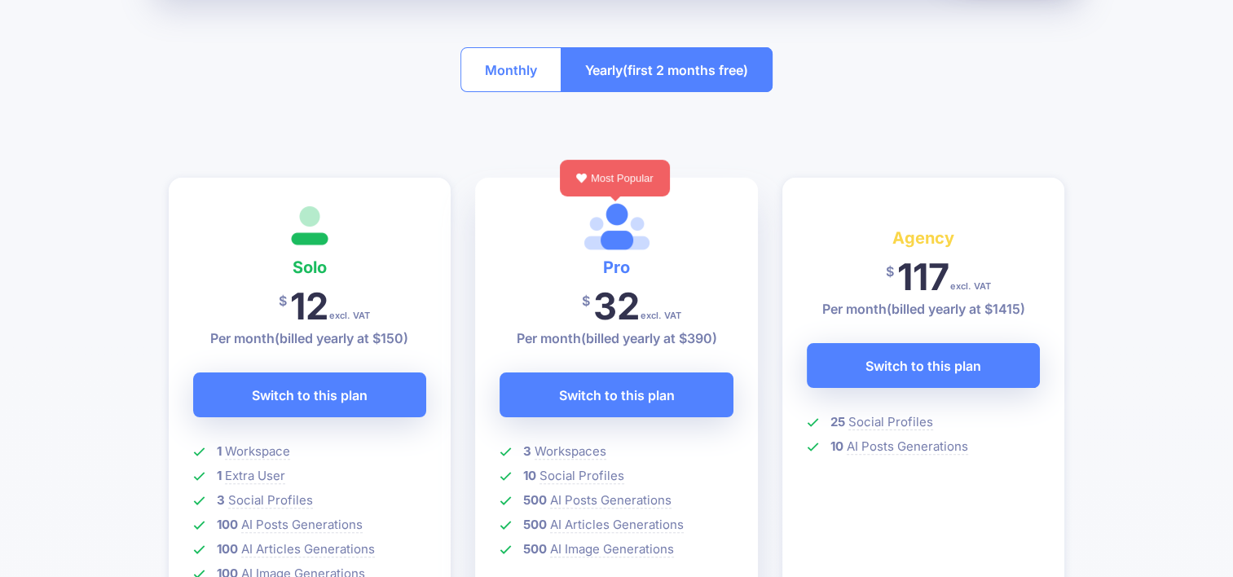
click at [502, 73] on button "Monthly" at bounding box center [510, 69] width 101 height 45
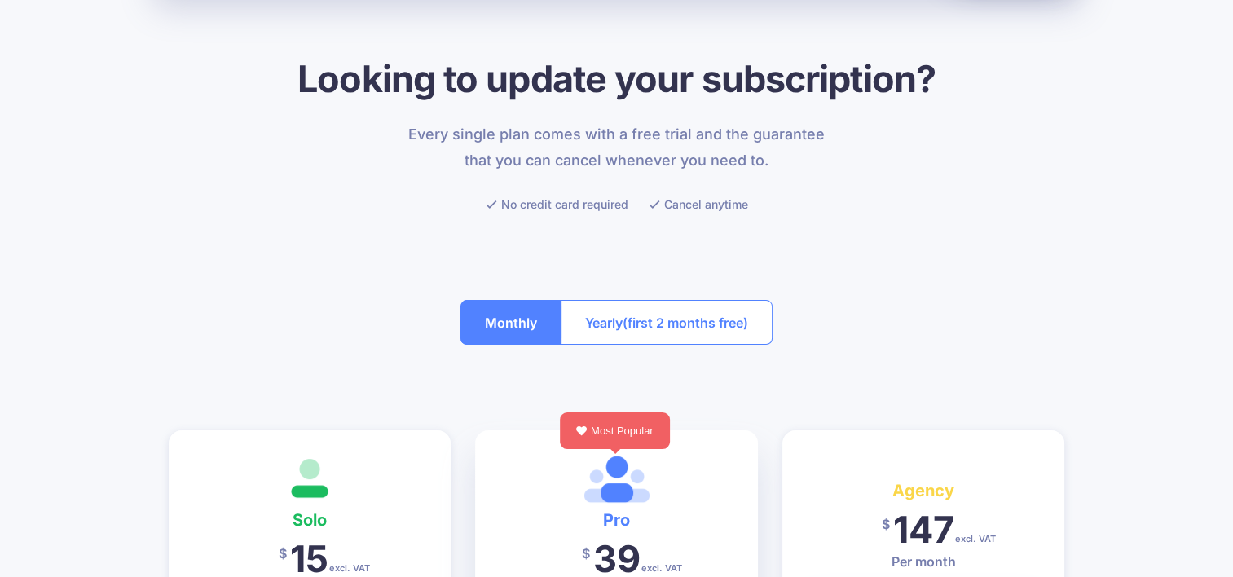
scroll to position [0, 0]
